Goal: Task Accomplishment & Management: Use online tool/utility

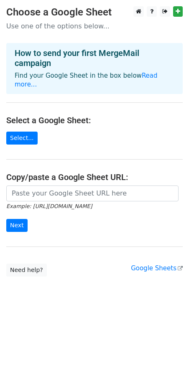
click at [84, 236] on div "Example: [URL][DOMAIN_NAME] Next" at bounding box center [94, 213] width 189 height 55
click at [33, 131] on main "Choose a Google Sheet Use one of the options below... How to send your first Me…" at bounding box center [94, 141] width 189 height 271
click at [30, 137] on link "Select..." at bounding box center [21, 138] width 31 height 13
click at [67, 135] on main "Choose a Google Sheet Use one of the options below... How to send your first Me…" at bounding box center [94, 141] width 189 height 271
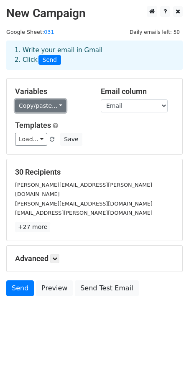
click at [50, 105] on link "Copy/paste..." at bounding box center [40, 106] width 51 height 13
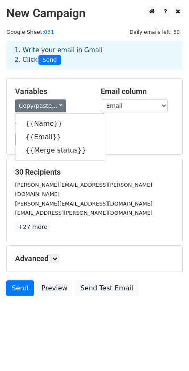
click at [77, 102] on div "Copy/paste... {{Name}} {{Email}} {{Merge status}}" at bounding box center [51, 106] width 73 height 13
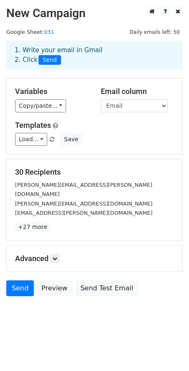
click at [105, 123] on h5 "Templates" at bounding box center [94, 125] width 159 height 9
click at [42, 139] on link "Load..." at bounding box center [31, 139] width 32 height 13
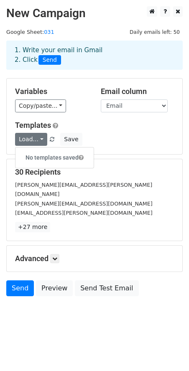
click at [135, 124] on h5 "Templates" at bounding box center [94, 125] width 159 height 9
click at [36, 139] on link "Load..." at bounding box center [31, 139] width 32 height 13
click at [46, 153] on h6 "No templates saved" at bounding box center [54, 158] width 78 height 14
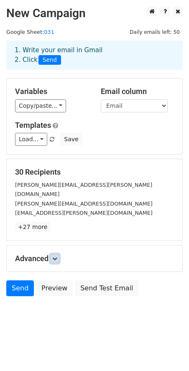
click at [55, 256] on icon at bounding box center [54, 258] width 5 height 5
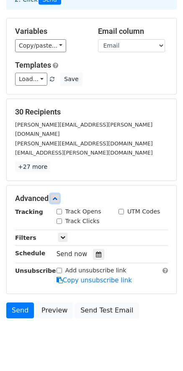
scroll to position [69, 0]
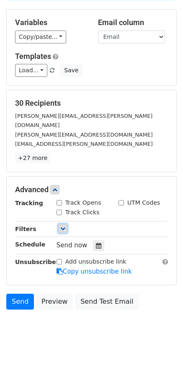
click at [63, 226] on icon at bounding box center [62, 228] width 5 height 5
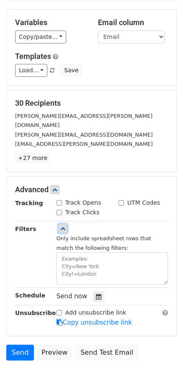
click at [63, 226] on icon at bounding box center [62, 228] width 5 height 5
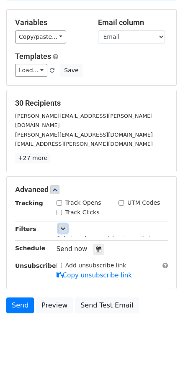
click at [61, 226] on icon at bounding box center [62, 228] width 5 height 5
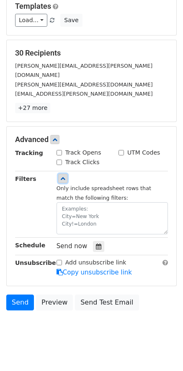
scroll to position [120, 0]
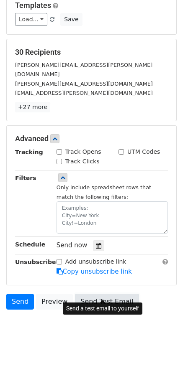
click at [87, 294] on link "Send Test Email" at bounding box center [107, 302] width 64 height 16
